Goal: Use online tool/utility

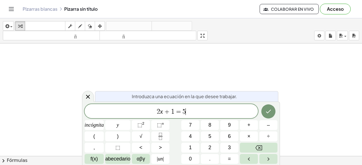
click at [193, 112] on span "2 x + 1 = 5 ​" at bounding box center [171, 112] width 173 height 8
click at [87, 96] on icon at bounding box center [88, 97] width 4 height 4
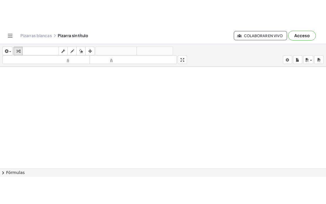
scroll to position [5, 0]
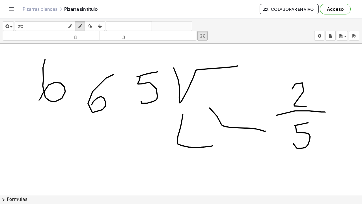
drag, startPoint x: 203, startPoint y: 36, endPoint x: 203, endPoint y: 61, distance: 24.6
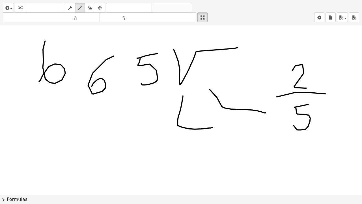
click at [203, 61] on div "insertar Seleccione uno: Expresión matemática Función Texto Vídeo de YouTube Gr…" at bounding box center [181, 102] width 362 height 204
click at [182, 77] on div at bounding box center [181, 189] width 362 height 339
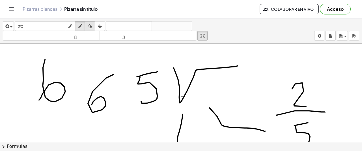
click at [90, 24] on icon "button" at bounding box center [90, 26] width 4 height 7
click at [89, 25] on icon "button" at bounding box center [90, 26] width 4 height 7
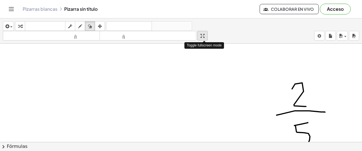
click at [204, 36] on icon "button" at bounding box center [202, 36] width 4 height 7
click at [197, 49] on div "insertar Seleccione uno: Expresión matemática Función Texto Vídeo de YouTube Gr…" at bounding box center [181, 84] width 362 height 132
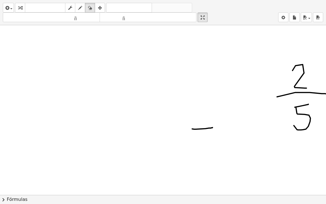
drag, startPoint x: 206, startPoint y: 17, endPoint x: 213, endPoint y: 13, distance: 8.2
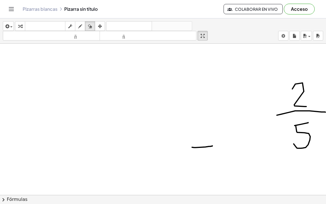
click at [213, 13] on div "Actividades matemáticas fáciles de comprender Empezar Banco de actividades Trab…" at bounding box center [163, 102] width 326 height 204
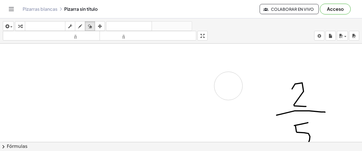
click at [228, 85] on div at bounding box center [181, 137] width 362 height 196
click at [205, 100] on div at bounding box center [181, 137] width 362 height 196
click at [142, 98] on div at bounding box center [181, 137] width 362 height 196
click at [92, 24] on icon "button" at bounding box center [90, 26] width 4 height 7
click at [304, 86] on div at bounding box center [181, 137] width 362 height 196
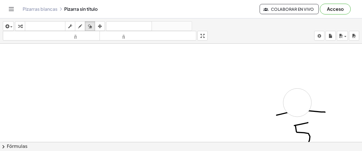
click at [297, 102] on div at bounding box center [181, 137] width 362 height 196
click at [281, 113] on div at bounding box center [181, 137] width 362 height 196
click at [321, 113] on div at bounding box center [181, 137] width 362 height 196
click at [300, 127] on div at bounding box center [181, 137] width 362 height 196
click at [308, 138] on div at bounding box center [181, 137] width 362 height 196
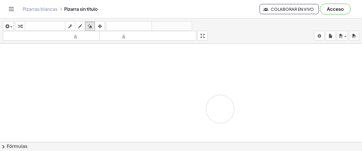
click at [220, 108] on div at bounding box center [181, 137] width 362 height 196
click at [92, 10] on div "Pizarras blancas Pizarra sin título" at bounding box center [141, 9] width 237 height 6
click at [95, 9] on div "Pizarras blancas Pizarra sin título" at bounding box center [141, 9] width 237 height 6
click at [87, 10] on div "Pizarras blancas Pizarra sin título" at bounding box center [141, 9] width 237 height 6
click at [82, 27] on div "button" at bounding box center [79, 26] width 7 height 7
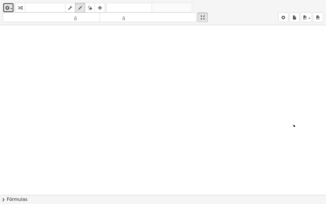
click at [11, 8] on span "button" at bounding box center [11, 8] width 2 height 1
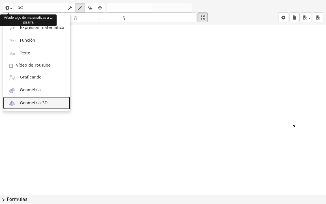
click at [23, 98] on link "Geometría 3D" at bounding box center [36, 102] width 67 height 13
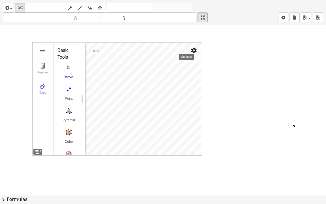
click at [195, 47] on img "Settings" at bounding box center [193, 50] width 7 height 7
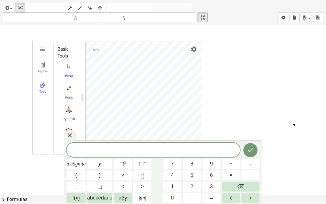
click at [35, 46] on div "Algebra Tools" at bounding box center [43, 97] width 20 height 113
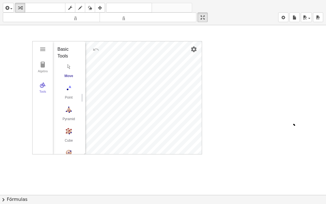
scroll to position [5, 0]
click at [7, 7] on icon "button" at bounding box center [6, 8] width 5 height 7
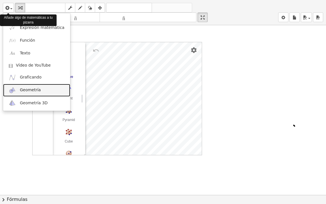
click at [19, 88] on link "Geometría" at bounding box center [36, 90] width 67 height 13
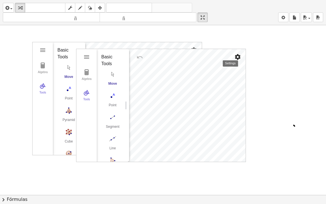
click at [236, 55] on img "Settings" at bounding box center [237, 56] width 7 height 7
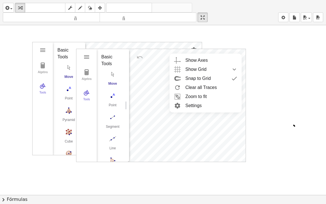
click at [185, 104] on li "Settings" at bounding box center [205, 105] width 72 height 9
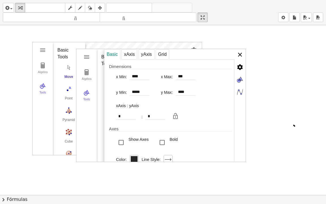
click at [238, 51] on img "Geometry" at bounding box center [239, 54] width 11 height 11
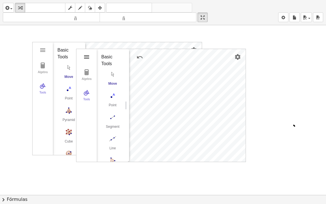
click at [89, 57] on img "Geometry" at bounding box center [86, 56] width 7 height 7
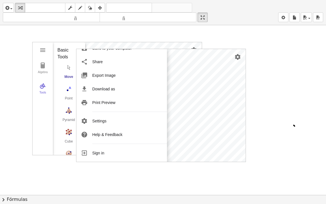
scroll to position [0, 0]
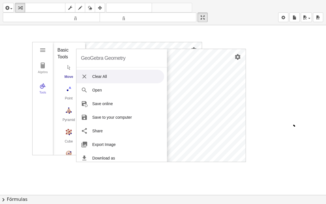
click at [86, 75] on img "Geometry" at bounding box center [84, 76] width 7 height 7
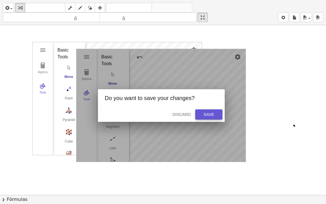
click at [219, 110] on button "Save" at bounding box center [208, 114] width 27 height 10
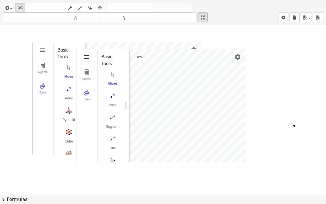
click at [87, 57] on img "Geometry" at bounding box center [86, 56] width 7 height 7
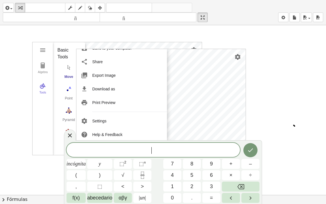
scroll to position [5, 0]
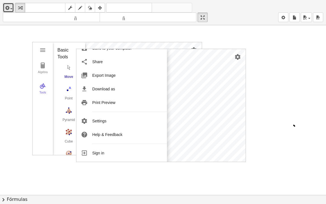
click at [7, 8] on icon "button" at bounding box center [6, 8] width 5 height 7
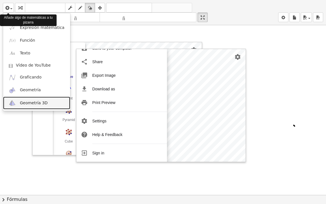
click at [14, 104] on img at bounding box center [12, 102] width 7 height 7
